Goal: Answer question/provide support: Share knowledge or assist other users

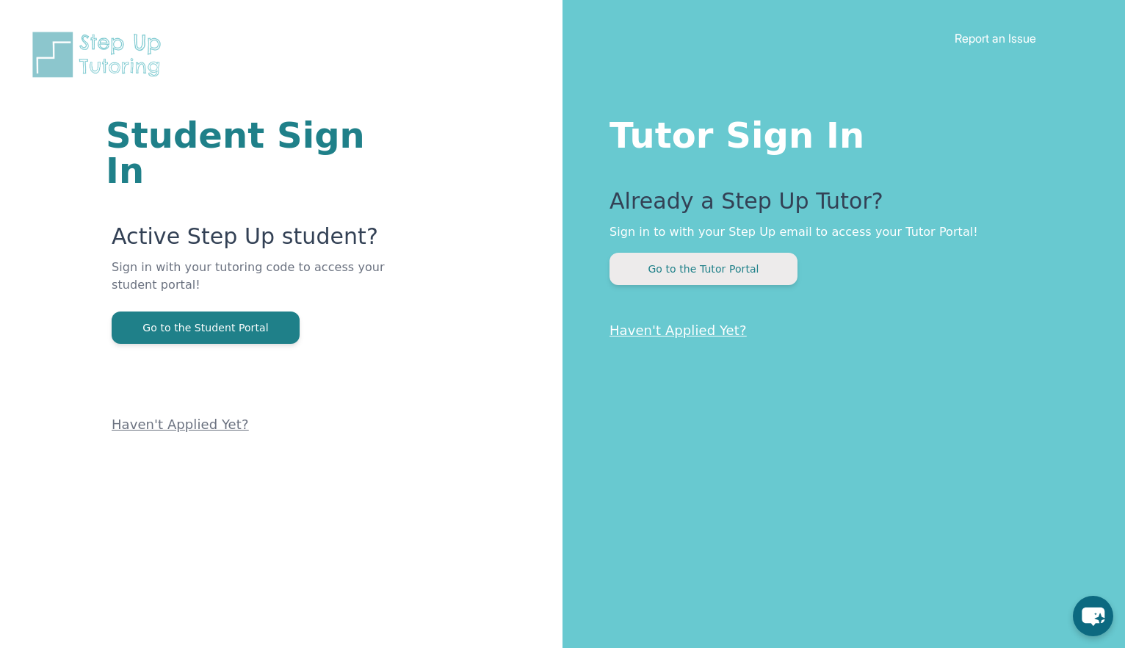
click at [668, 279] on button "Go to the Tutor Portal" at bounding box center [704, 269] width 188 height 32
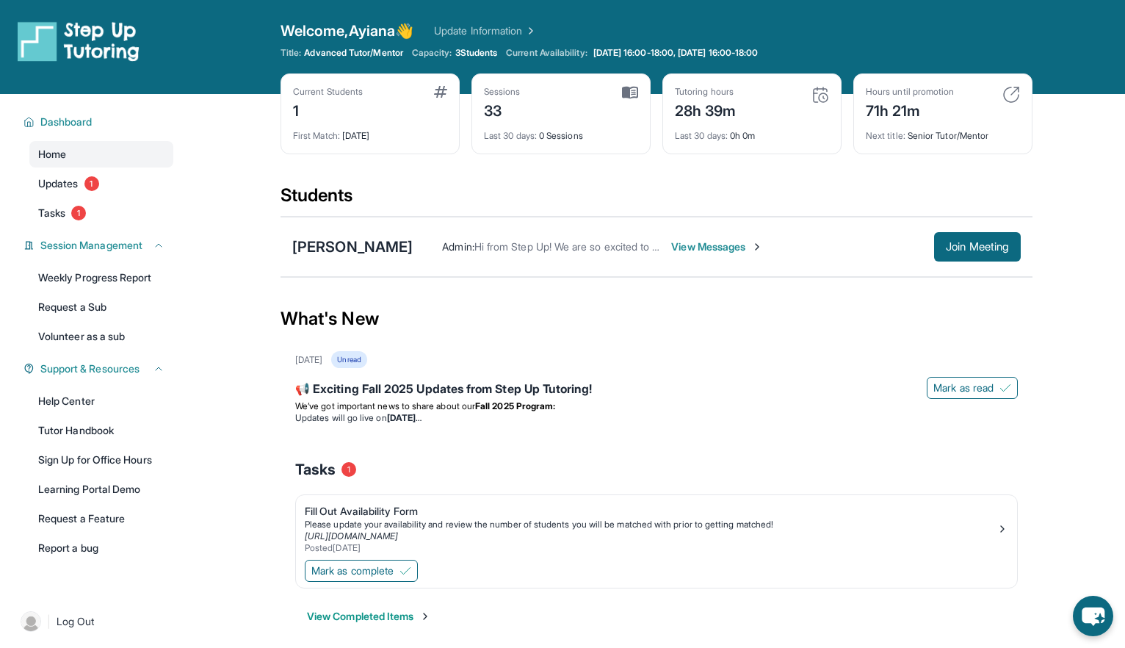
click at [747, 243] on span "View Messages" at bounding box center [717, 246] width 92 height 15
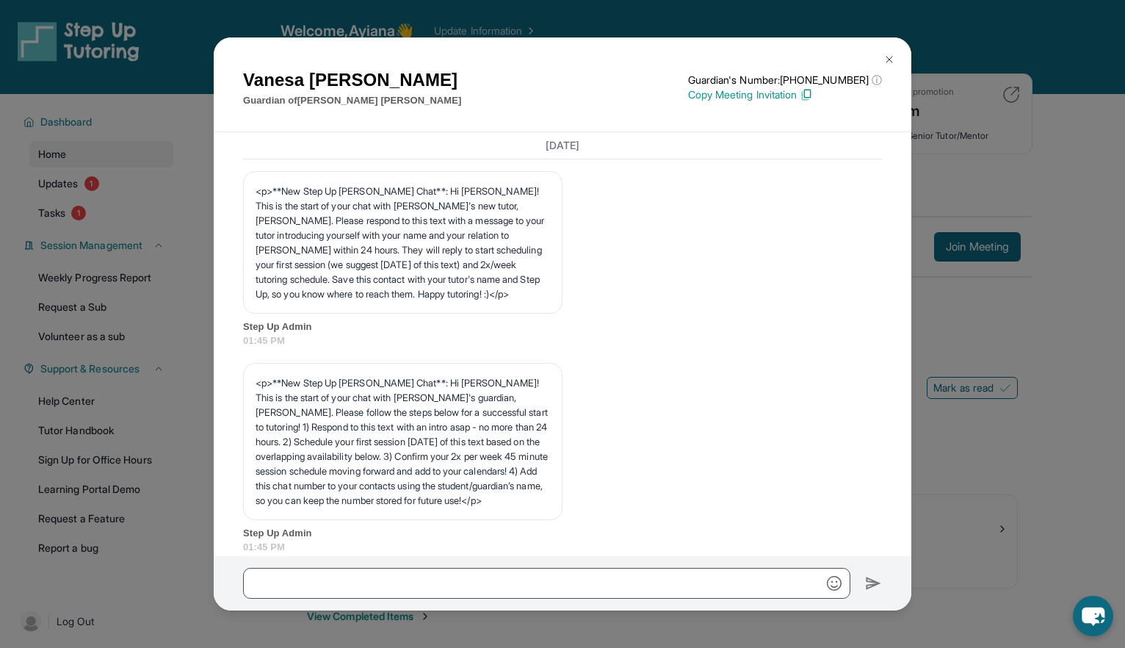
click at [762, 93] on p "Copy Meeting Invitation" at bounding box center [785, 94] width 194 height 15
click at [884, 51] on button at bounding box center [889, 59] width 29 height 29
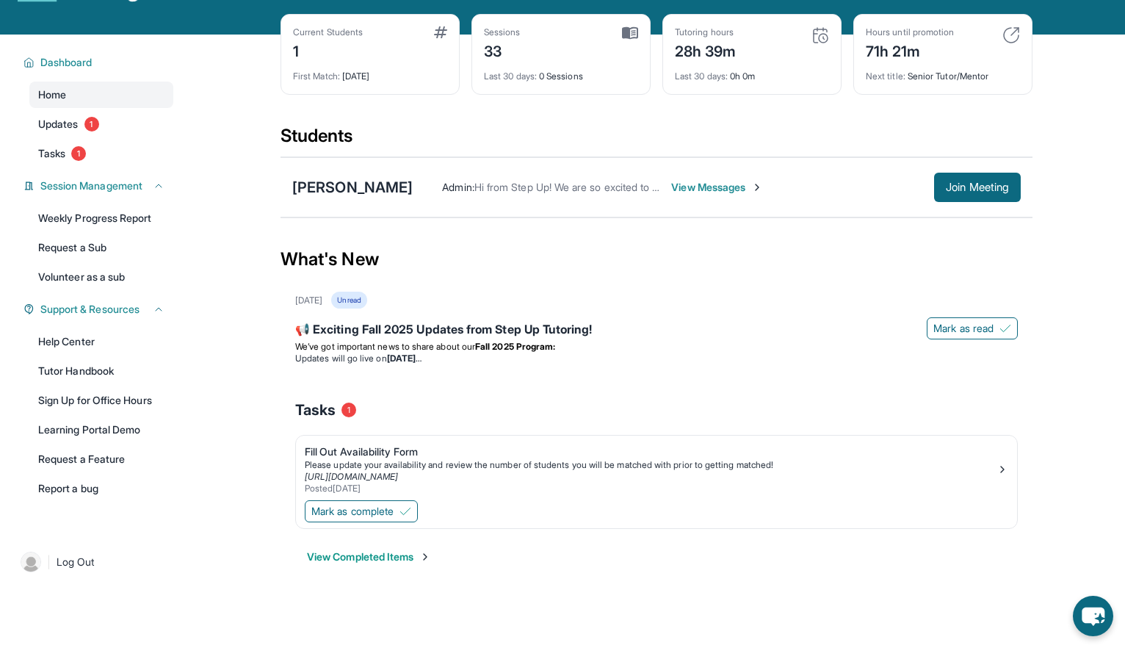
scroll to position [78, 0]
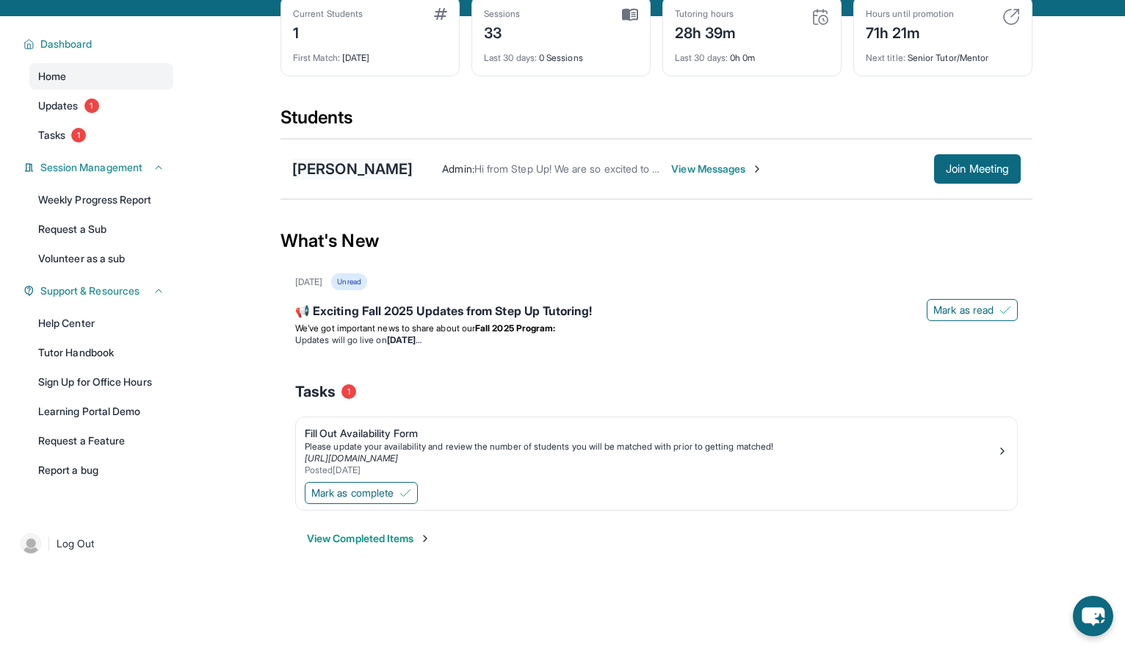
click at [377, 165] on div "[PERSON_NAME]" at bounding box center [352, 169] width 120 height 21
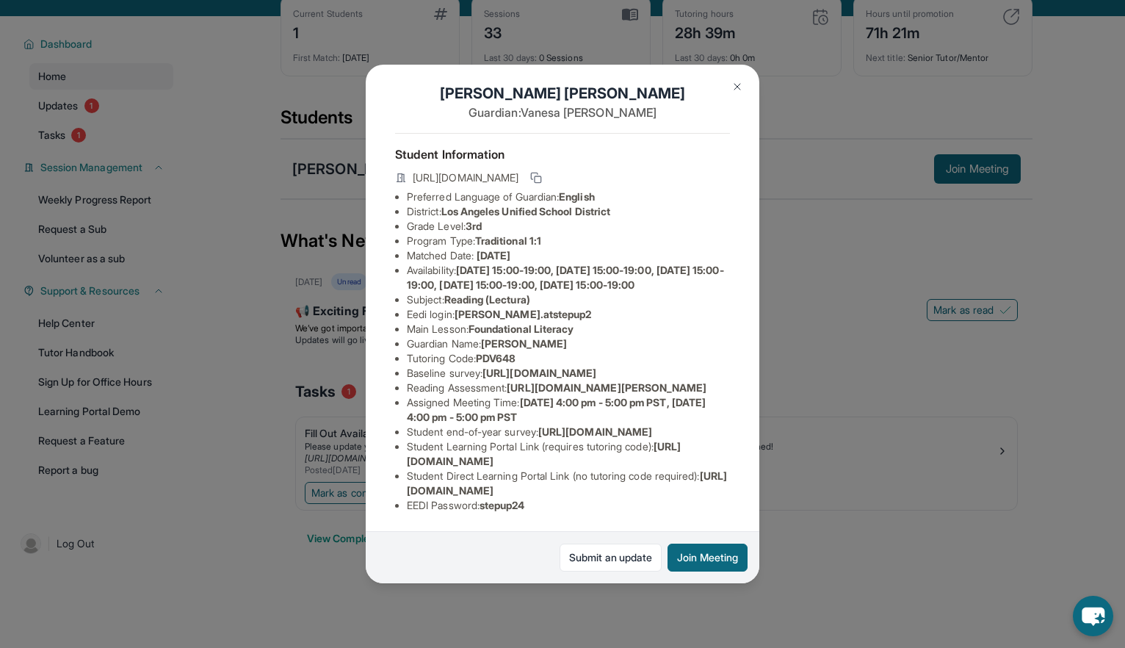
scroll to position [94, 0]
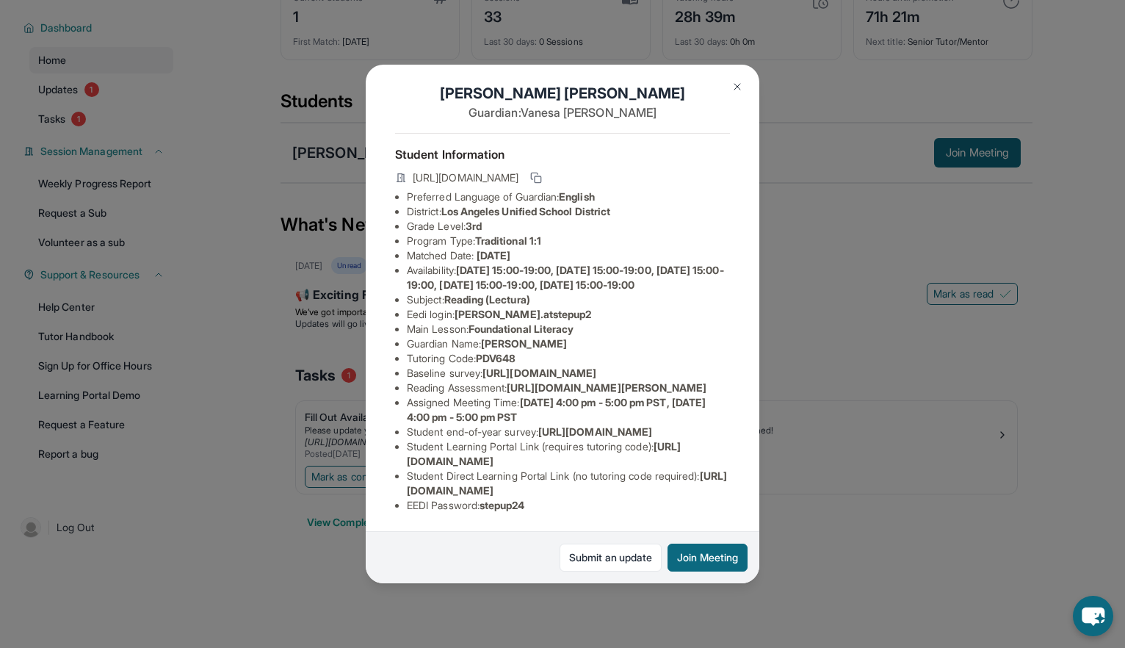
drag, startPoint x: 407, startPoint y: 461, endPoint x: 702, endPoint y: 455, distance: 295.3
click at [702, 455] on li "Student Learning Portal Link (requires tutoring code) : [URL][DOMAIN_NAME]" at bounding box center [568, 453] width 323 height 29
click at [514, 474] on li "Student Direct Learning Portal Link (no tutoring code required) : [URL][DOMAIN_…" at bounding box center [568, 483] width 323 height 29
drag, startPoint x: 402, startPoint y: 488, endPoint x: 709, endPoint y: 495, distance: 307.1
click at [709, 495] on ul "Preferred Language of Guardian: English District: [GEOGRAPHIC_DATA] Unified Sch…" at bounding box center [562, 350] width 335 height 323
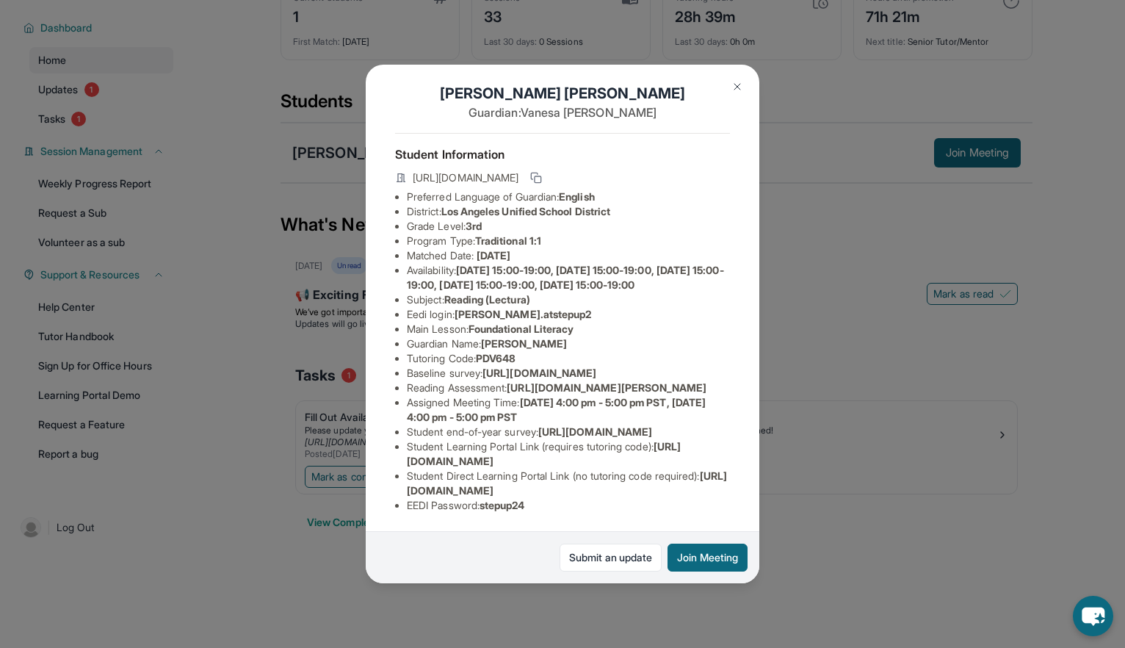
copy span "[URL][DOMAIN_NAME]"
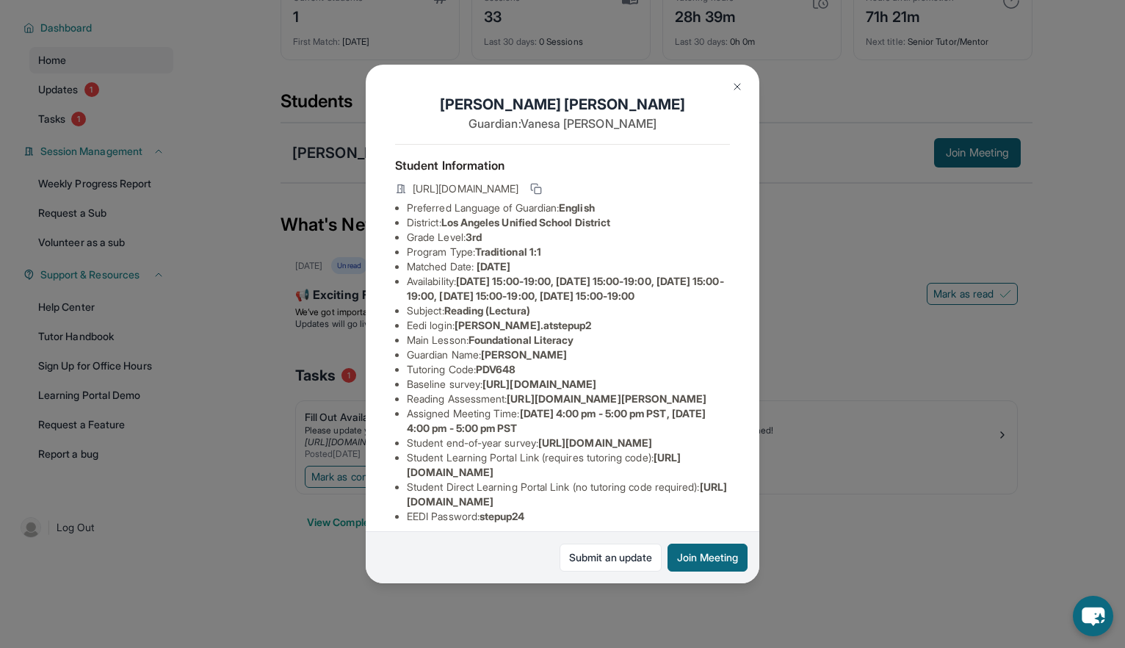
click at [519, 181] on span "[URL][DOMAIN_NAME]" at bounding box center [466, 188] width 106 height 15
click at [542, 183] on icon at bounding box center [536, 189] width 12 height 12
drag, startPoint x: 482, startPoint y: 383, endPoint x: 551, endPoint y: 383, distance: 69.0
click at [551, 377] on li "Tutoring Code : PDV648" at bounding box center [568, 369] width 323 height 15
copy span "PDV648"
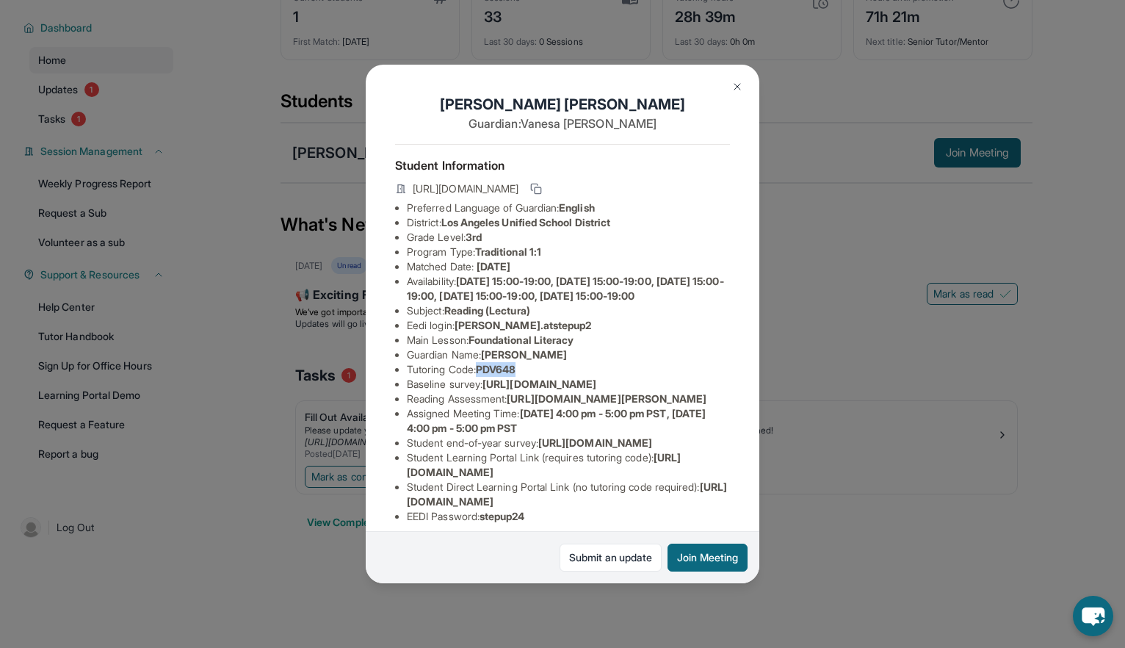
click at [747, 92] on button at bounding box center [737, 86] width 29 height 29
